Goal: Information Seeking & Learning: Learn about a topic

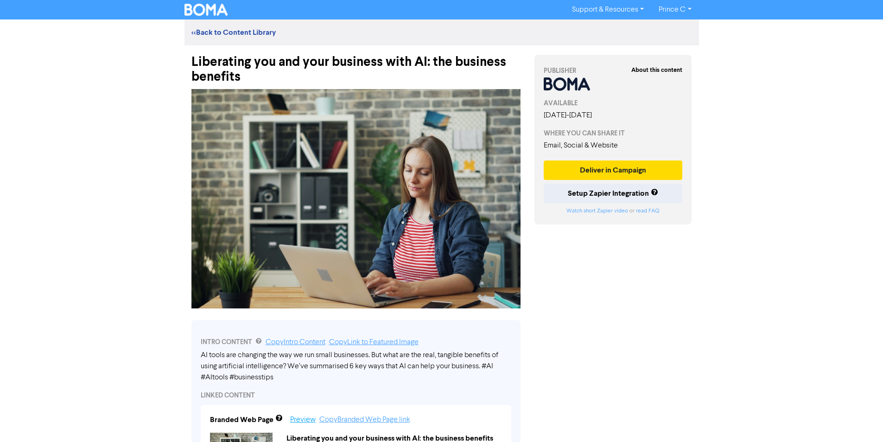
click at [293, 421] on link "Preview" at bounding box center [303, 419] width 26 height 7
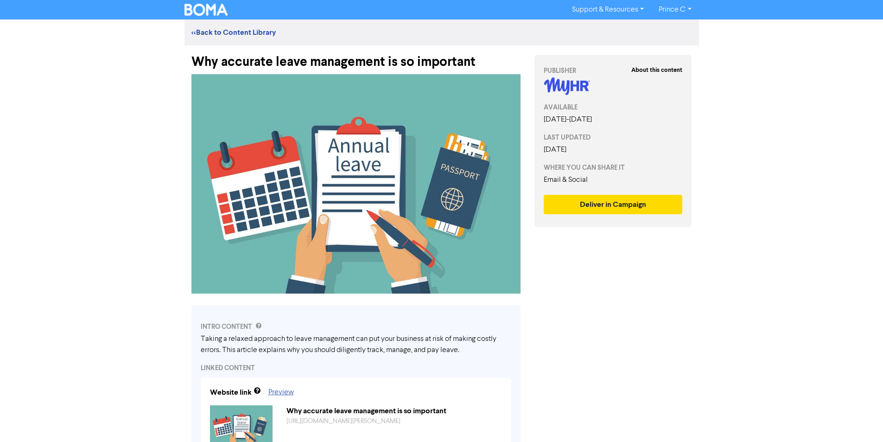
scroll to position [139, 0]
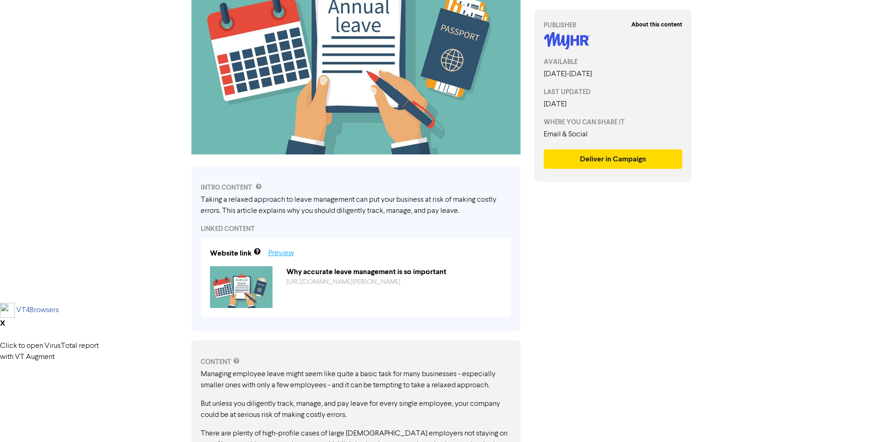
click at [287, 256] on link "Preview" at bounding box center [282, 252] width 26 height 7
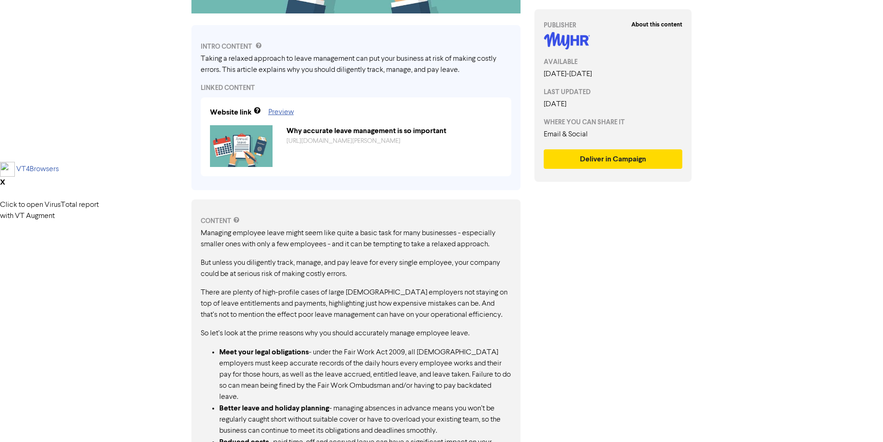
scroll to position [133, 0]
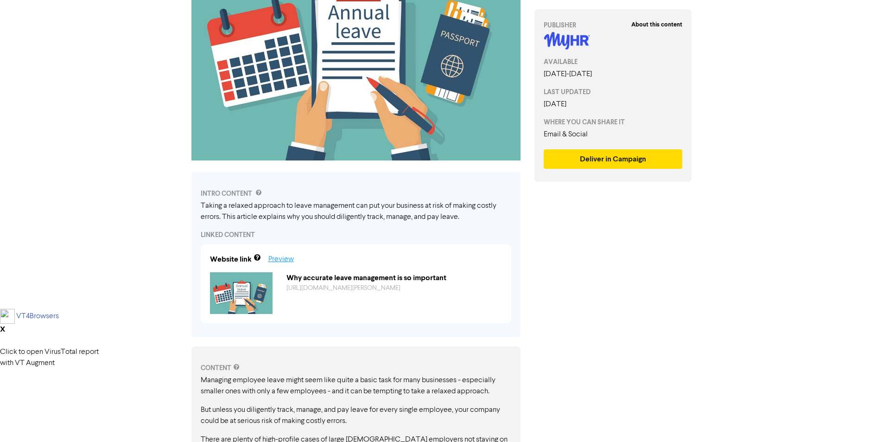
click at [279, 261] on link "Preview" at bounding box center [282, 259] width 26 height 7
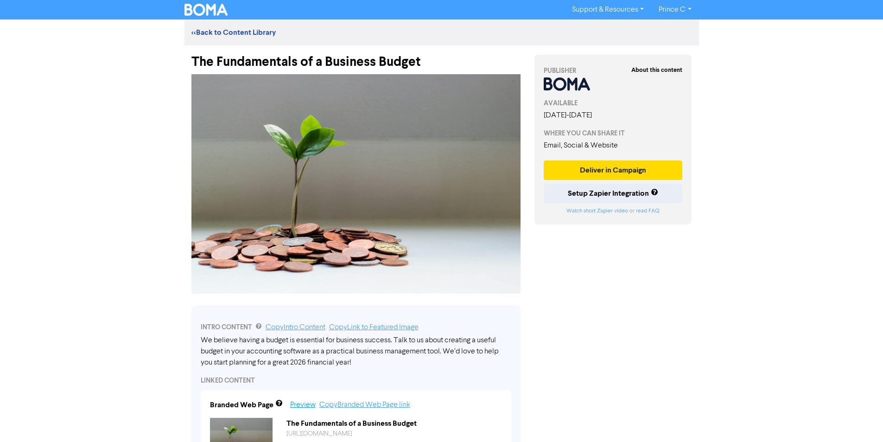
click at [303, 405] on link "Preview" at bounding box center [303, 404] width 26 height 7
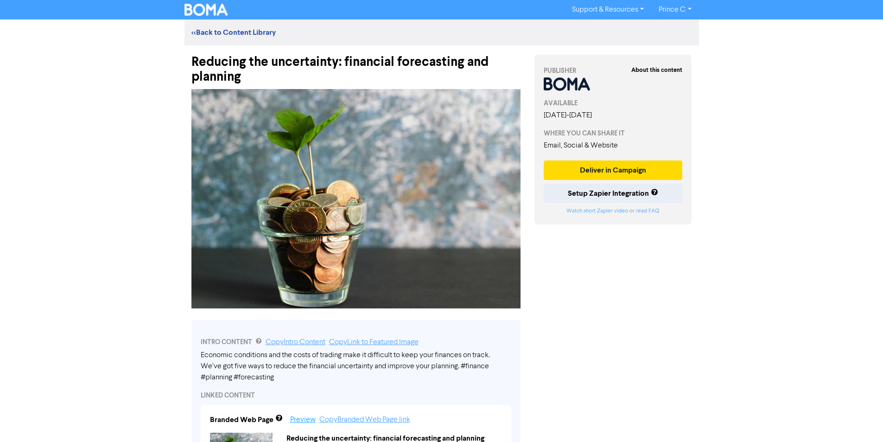
click at [298, 422] on link "Preview" at bounding box center [303, 419] width 26 height 7
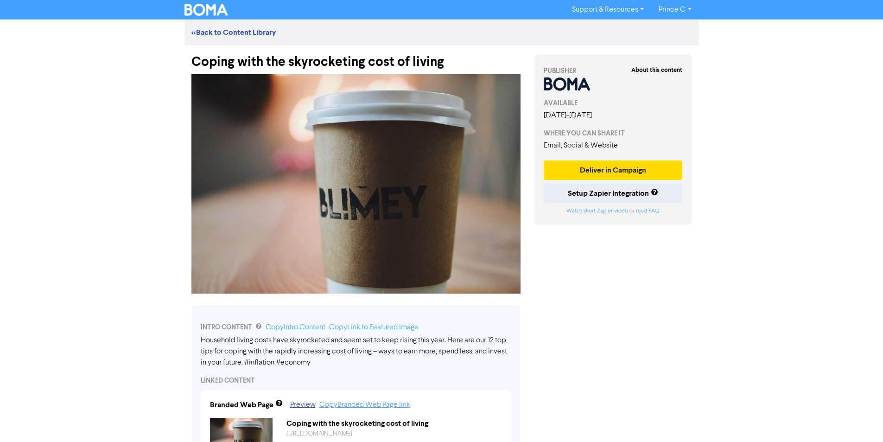
scroll to position [93, 0]
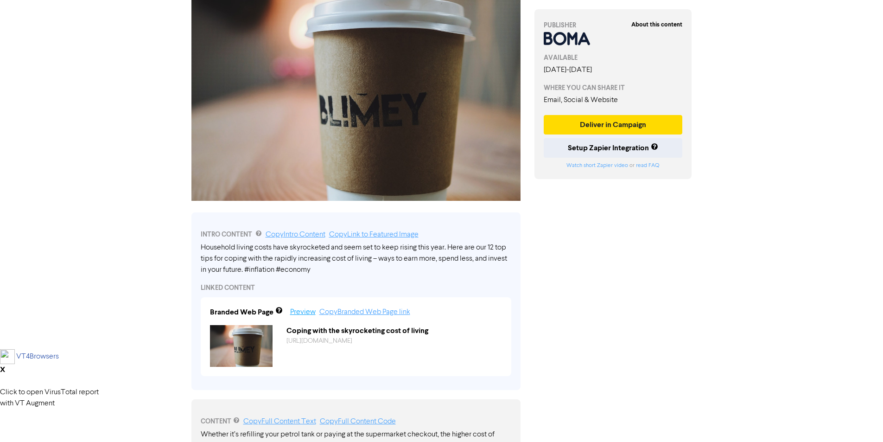
click at [307, 314] on link "Preview" at bounding box center [303, 311] width 26 height 7
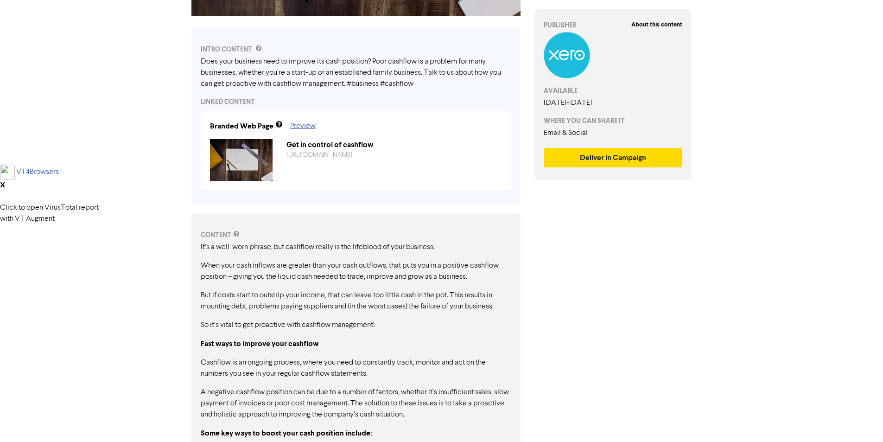
scroll to position [371, 0]
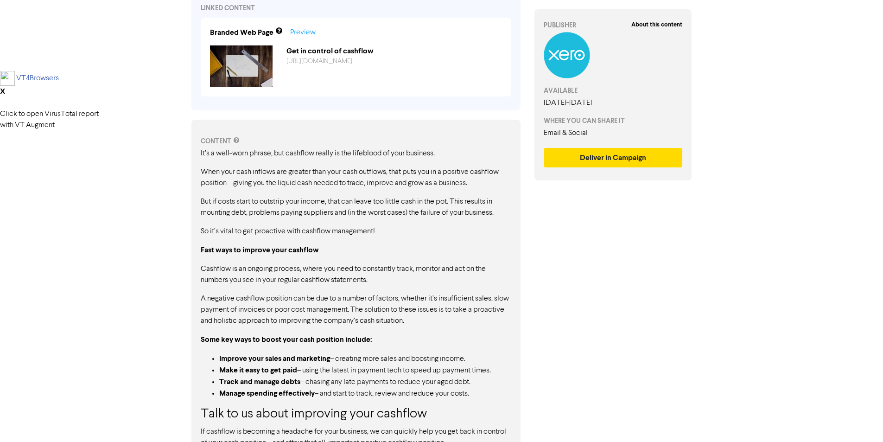
click at [300, 31] on link "Preview" at bounding box center [303, 32] width 26 height 7
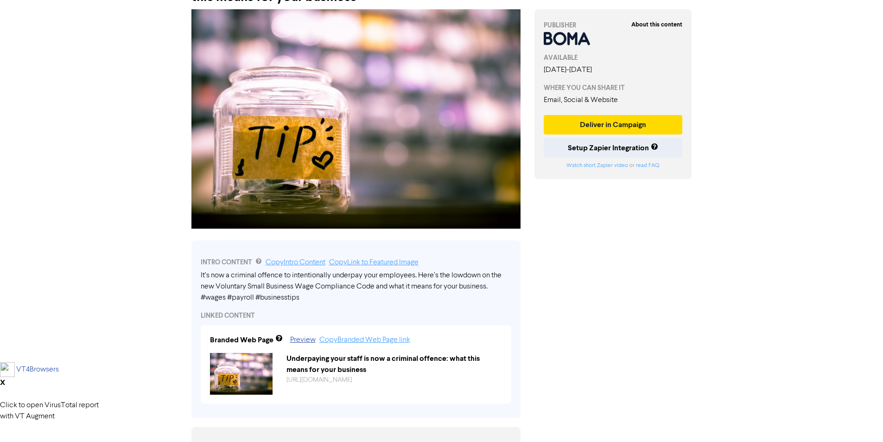
scroll to position [139, 0]
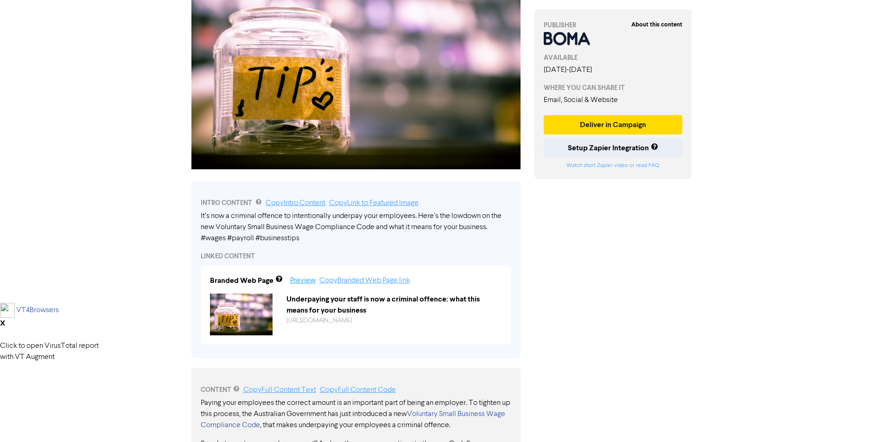
click at [302, 279] on link "Preview" at bounding box center [303, 280] width 26 height 7
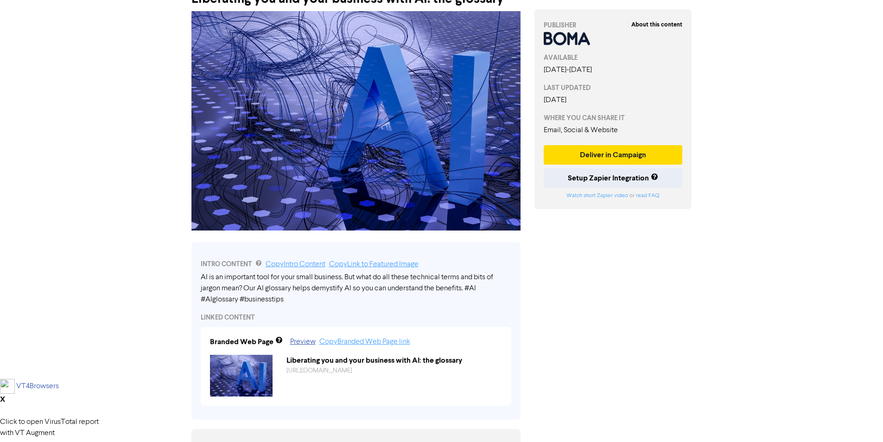
scroll to position [139, 0]
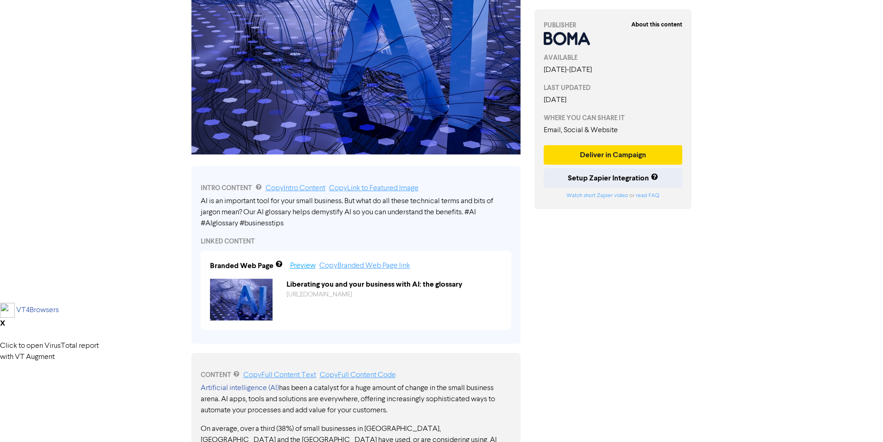
click at [302, 264] on link "Preview" at bounding box center [303, 265] width 26 height 7
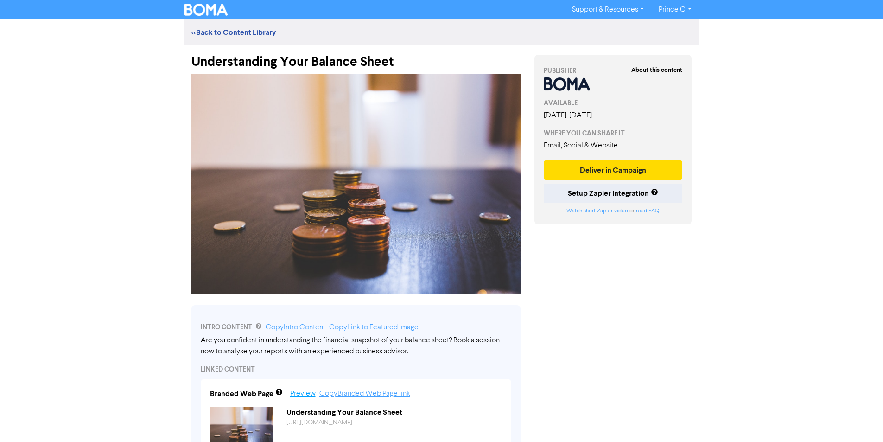
click at [301, 396] on link "Preview" at bounding box center [303, 393] width 26 height 7
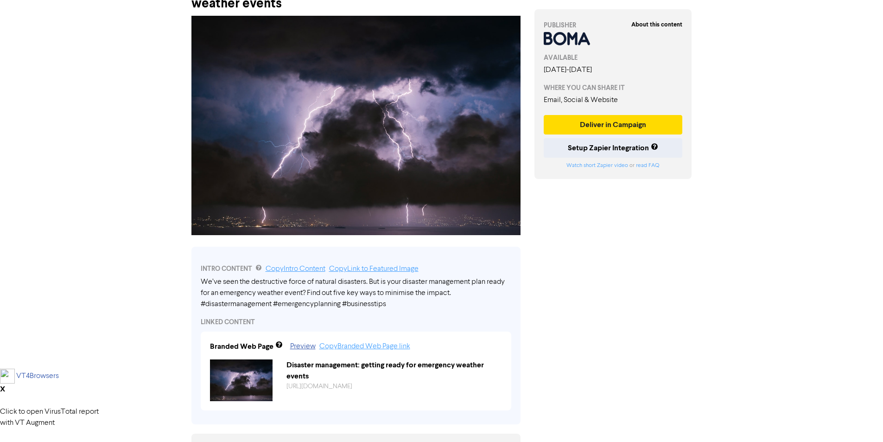
scroll to position [139, 0]
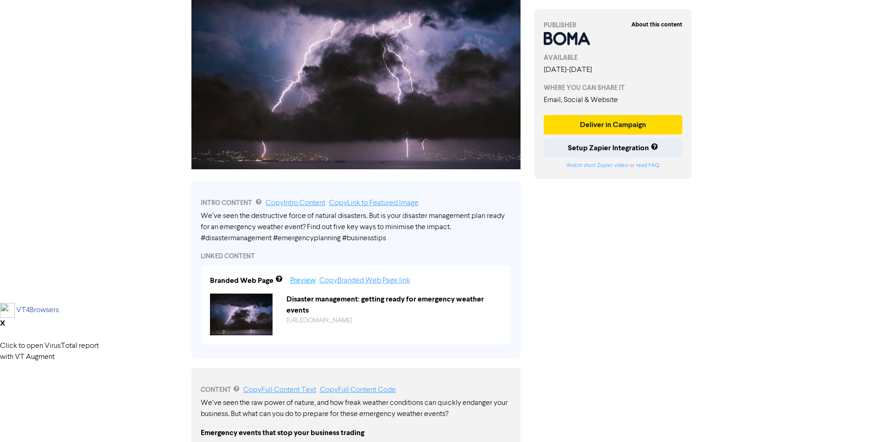
click at [304, 277] on link "Preview" at bounding box center [303, 280] width 26 height 7
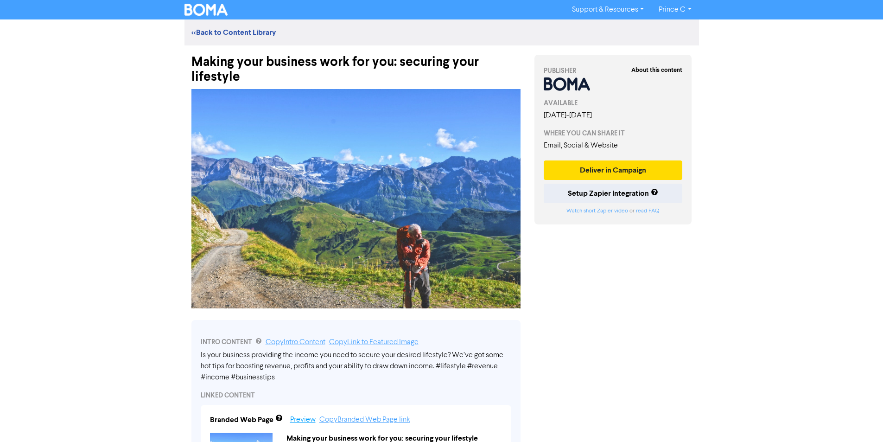
click at [297, 418] on link "Preview" at bounding box center [303, 419] width 26 height 7
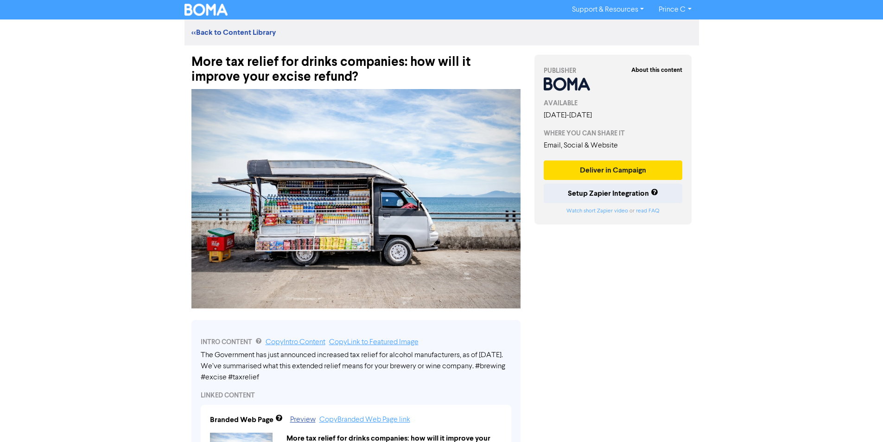
drag, startPoint x: 455, startPoint y: 121, endPoint x: 246, endPoint y: 221, distance: 232.1
click at [246, 221] on img at bounding box center [356, 198] width 329 height 219
click at [304, 421] on link "Preview" at bounding box center [303, 419] width 26 height 7
